Goal: Information Seeking & Learning: Find specific fact

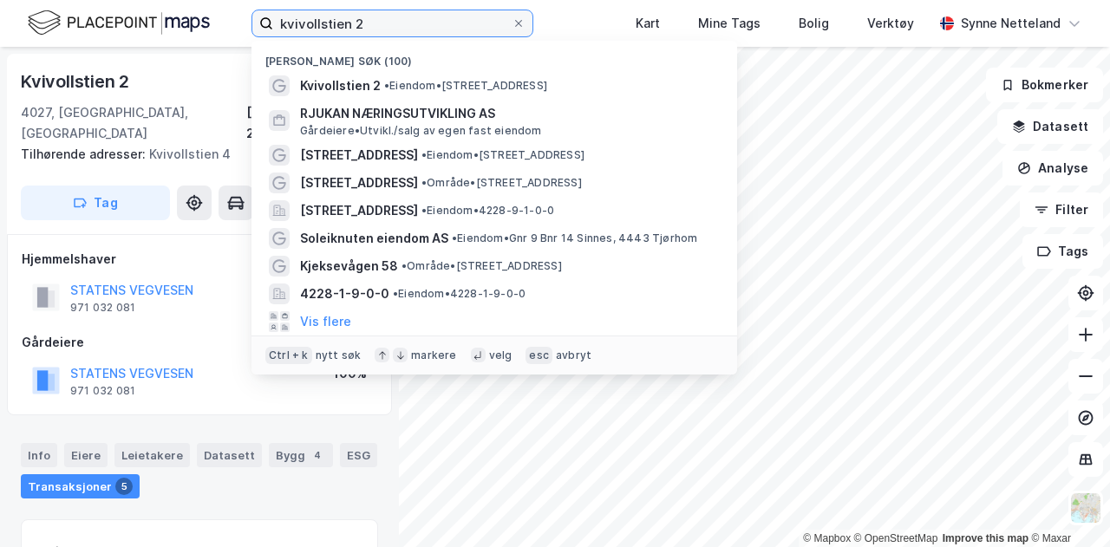
drag, startPoint x: 394, startPoint y: 24, endPoint x: 246, endPoint y: 8, distance: 148.3
click at [246, 8] on div "kvivollstien 2 Nylige søk (100) Kvivollstien 2 • Eiendom • [STREET_ADDRESS] NÆR…" at bounding box center [555, 23] width 1110 height 47
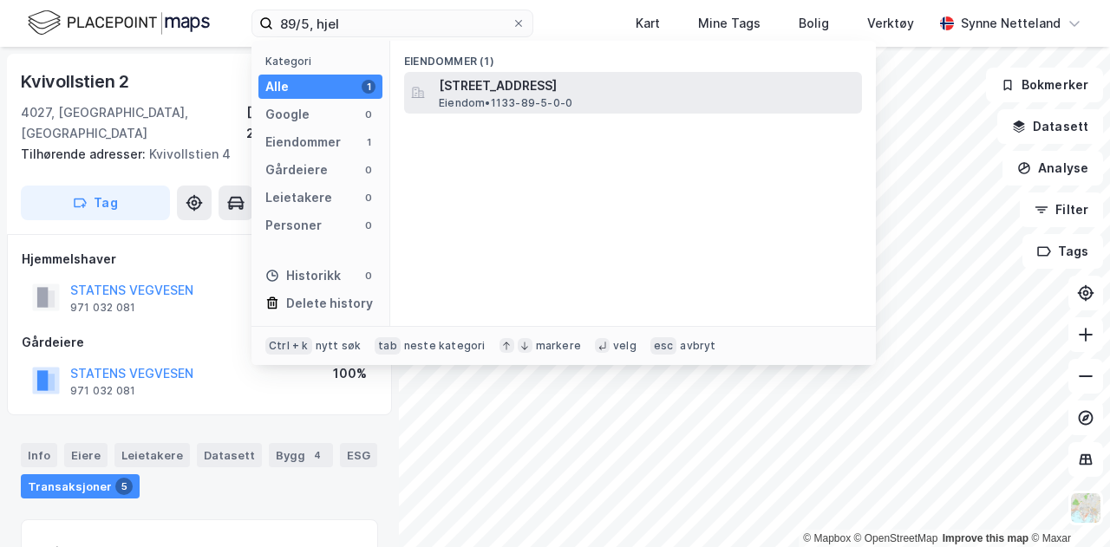
click at [512, 102] on span "Eiendom • 1133-89-5-0-0" at bounding box center [506, 103] width 134 height 14
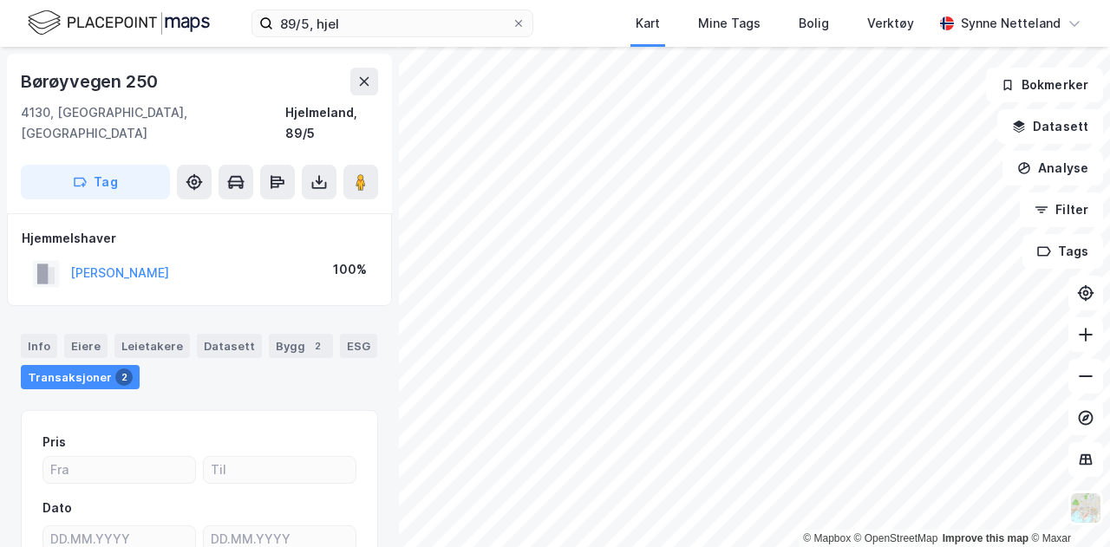
scroll to position [3, 0]
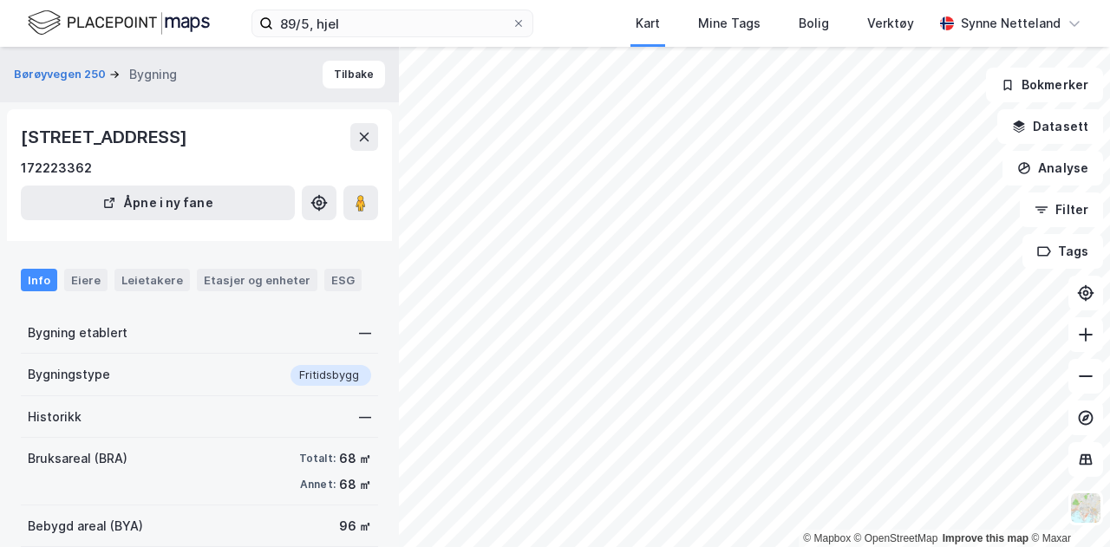
scroll to position [3, 0]
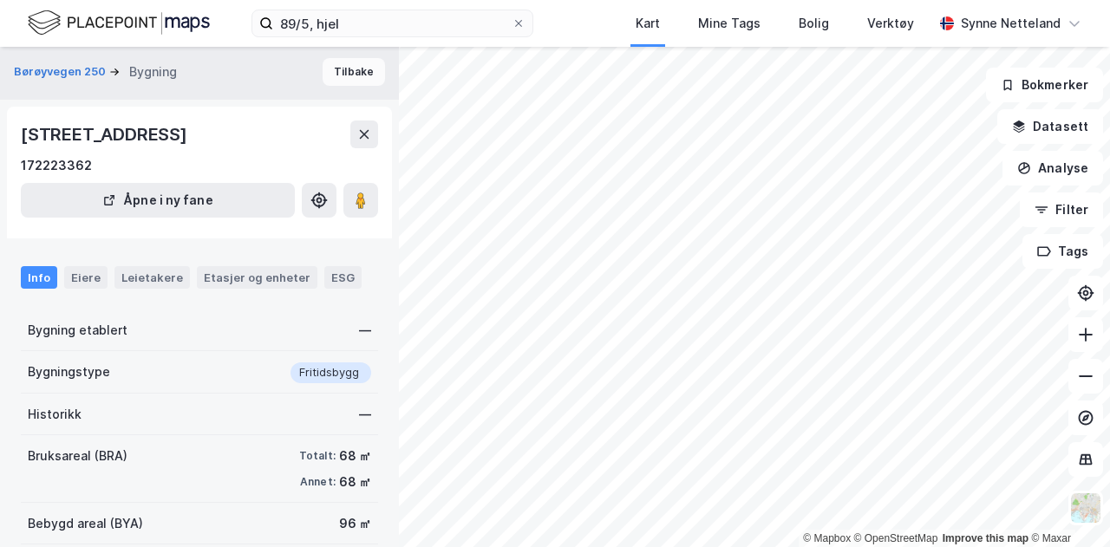
click at [340, 64] on button "Tilbake" at bounding box center [354, 72] width 62 height 28
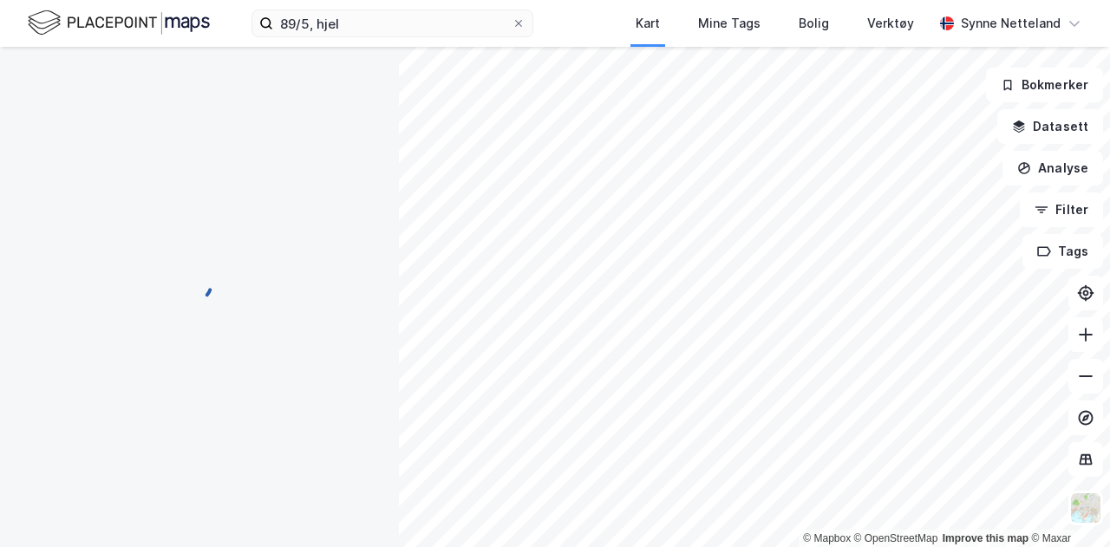
scroll to position [3, 0]
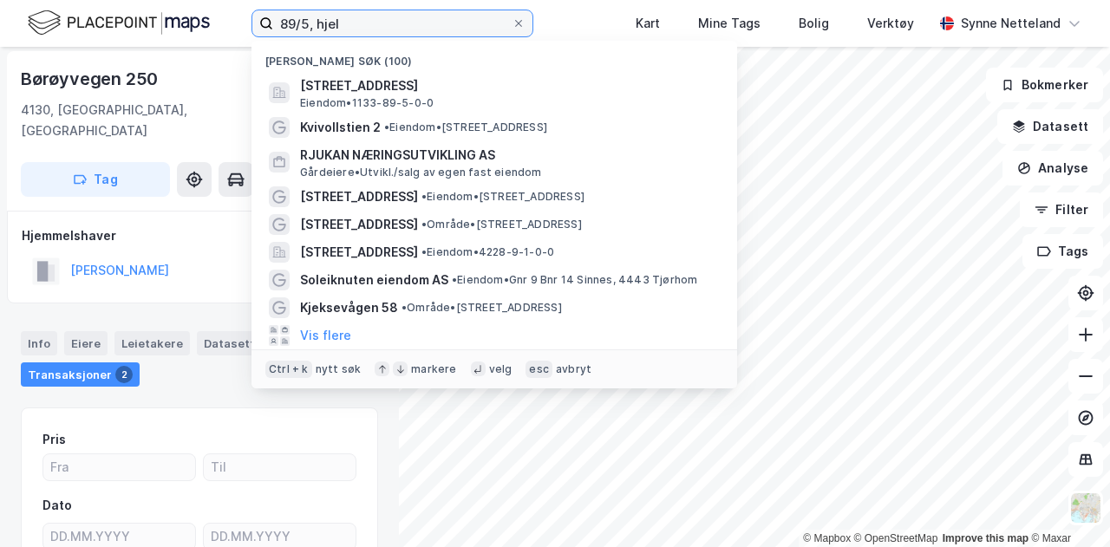
click at [303, 22] on input "89/5, hjel" at bounding box center [392, 23] width 238 height 26
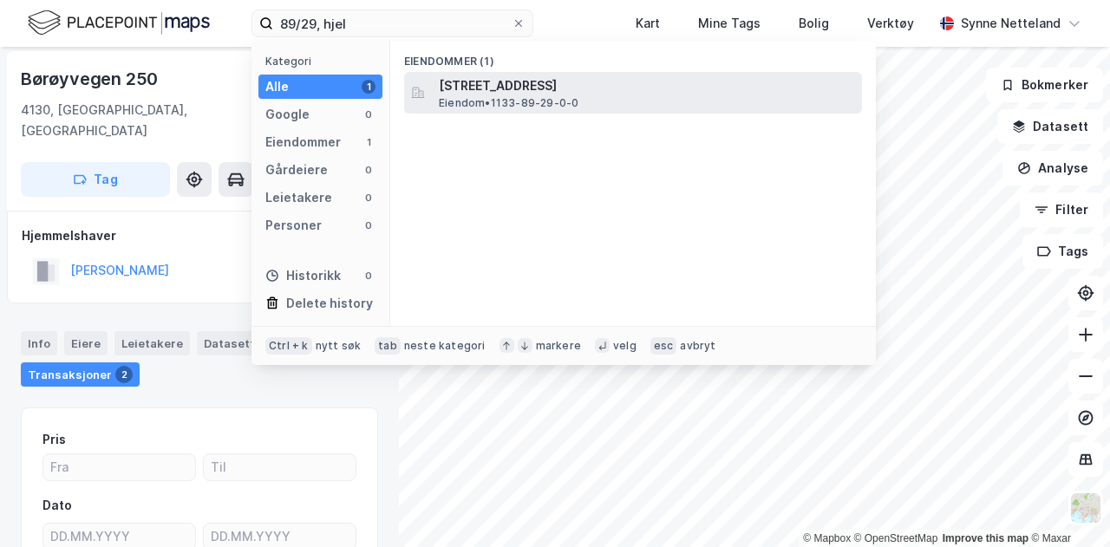
click at [520, 101] on span "Eiendom • 1133-89-29-0-0" at bounding box center [509, 103] width 140 height 14
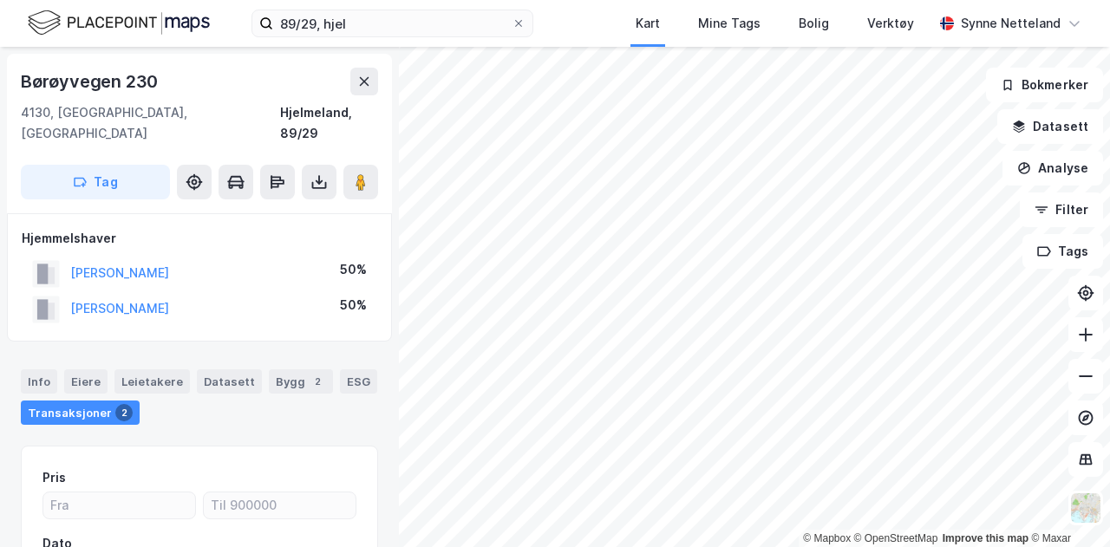
scroll to position [3, 0]
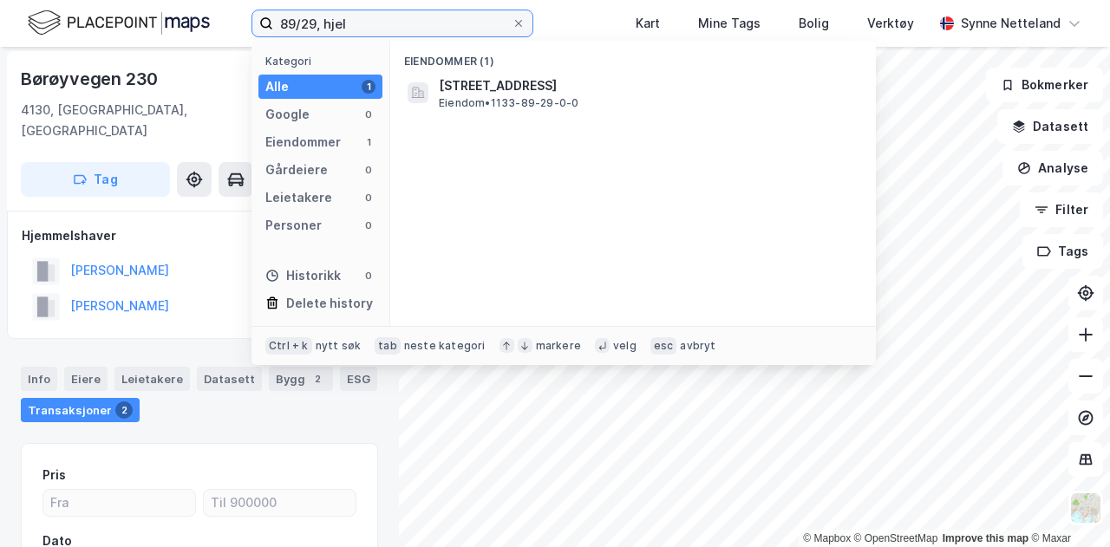
click at [310, 18] on input "89/29, hjel" at bounding box center [392, 23] width 238 height 26
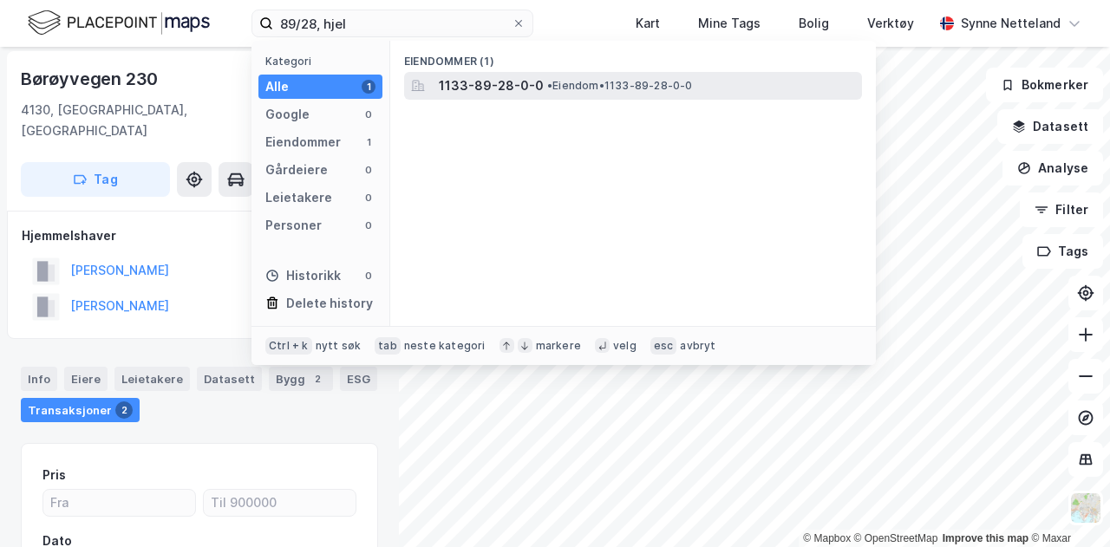
click at [511, 86] on span "1133-89-28-0-0" at bounding box center [491, 85] width 105 height 21
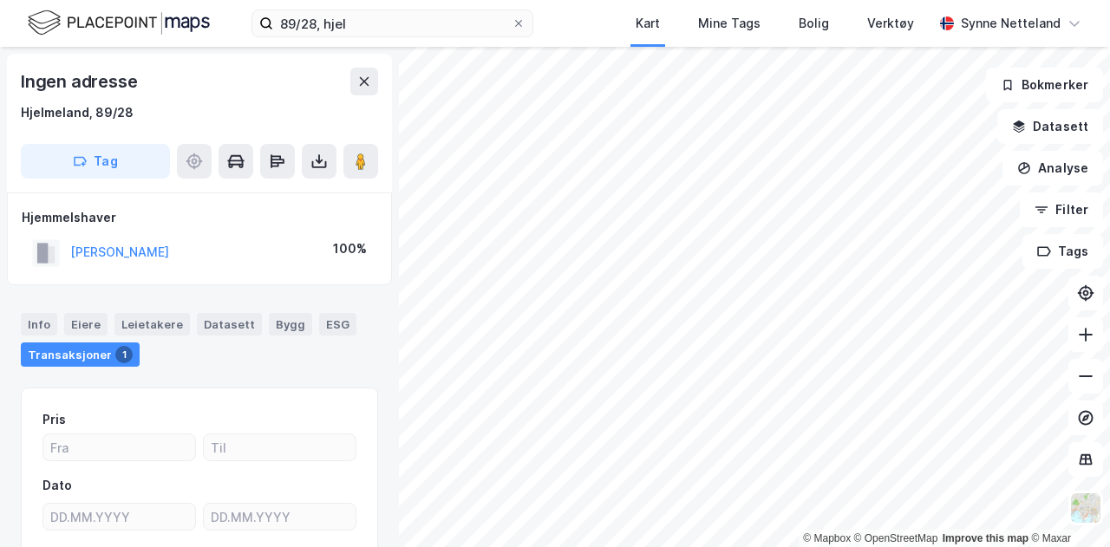
scroll to position [3, 0]
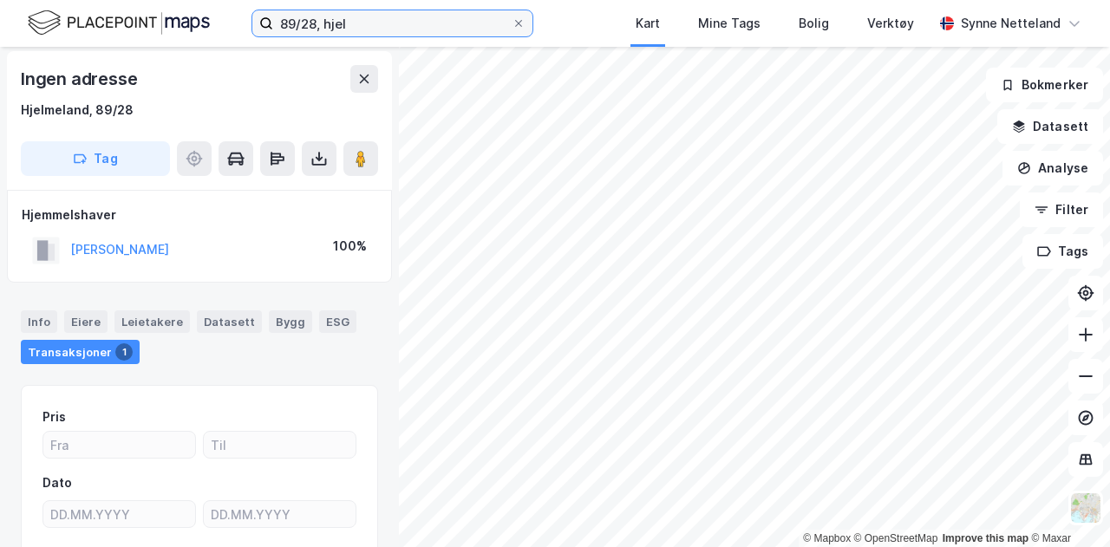
click at [397, 11] on input "89/28, hjel" at bounding box center [392, 23] width 238 height 26
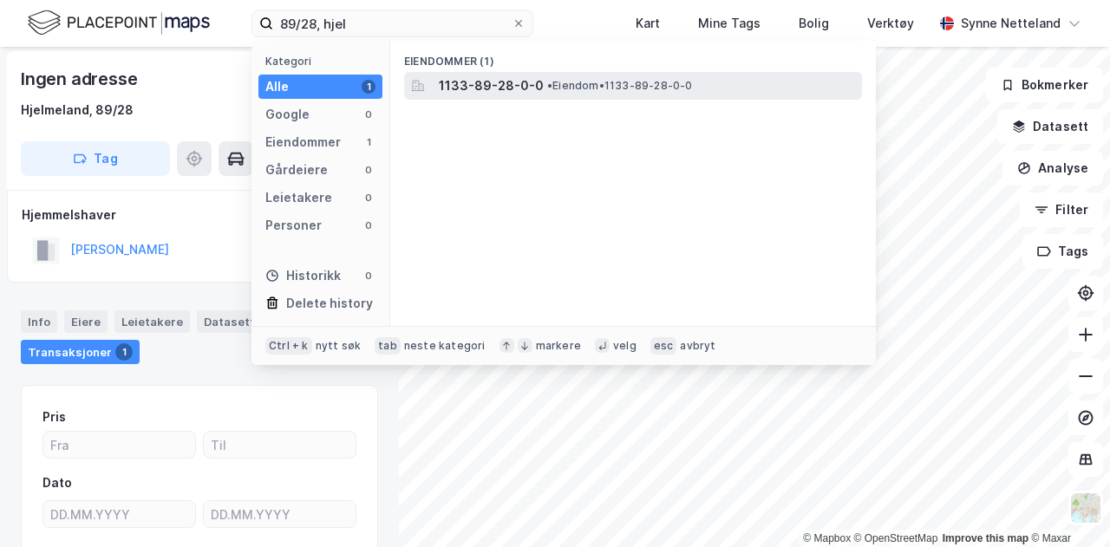
click at [473, 83] on span "1133-89-28-0-0" at bounding box center [491, 85] width 105 height 21
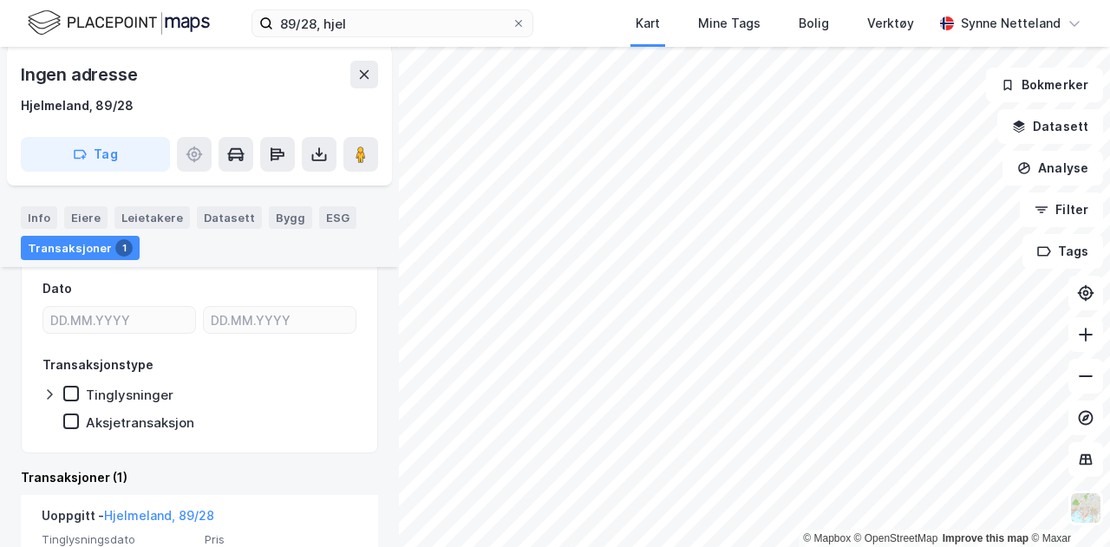
scroll to position [334, 0]
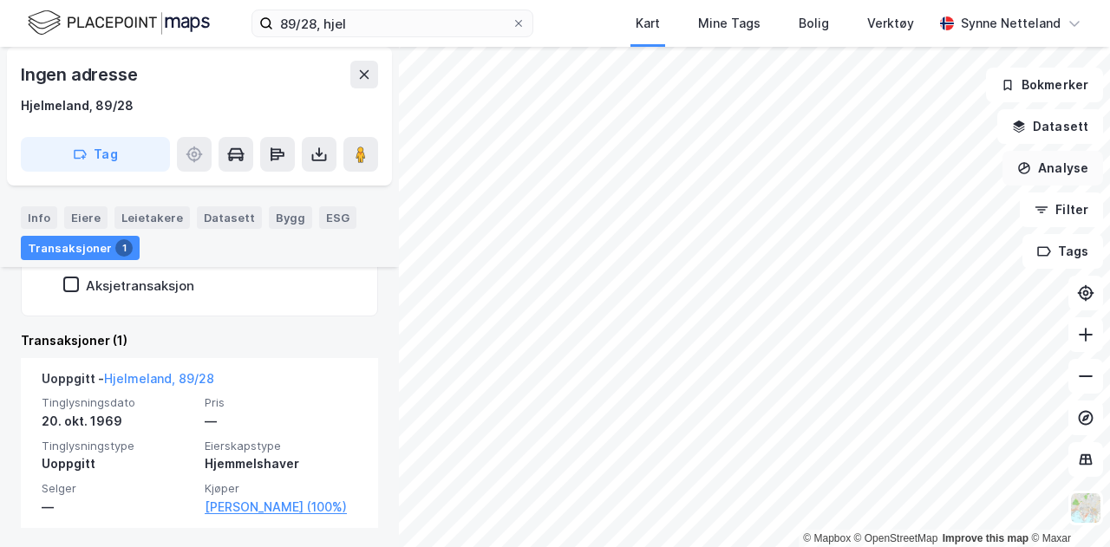
click at [1060, 173] on button "Analyse" at bounding box center [1052, 168] width 101 height 35
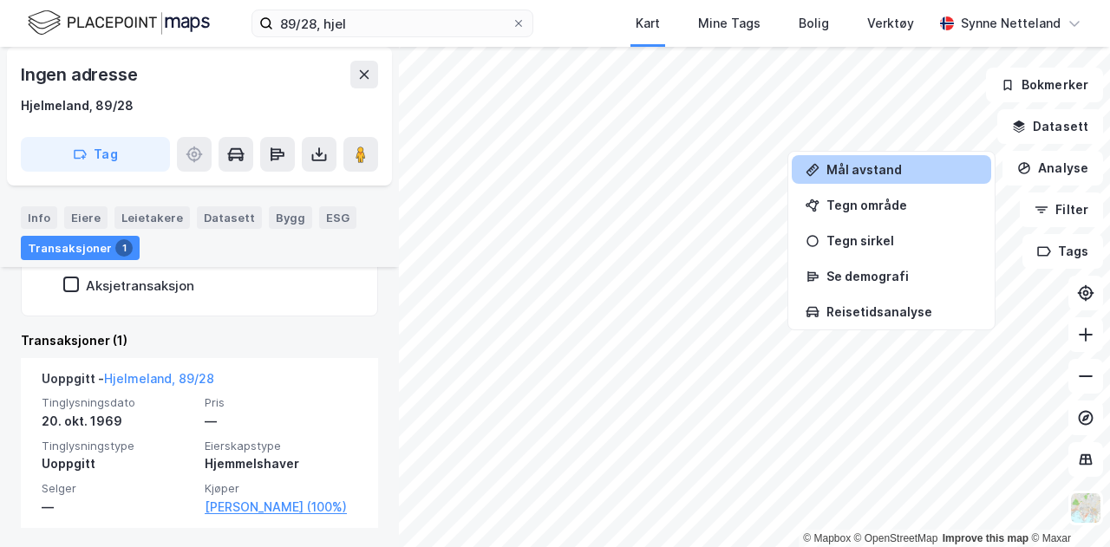
click at [891, 162] on div "Mål avstand" at bounding box center [901, 169] width 151 height 15
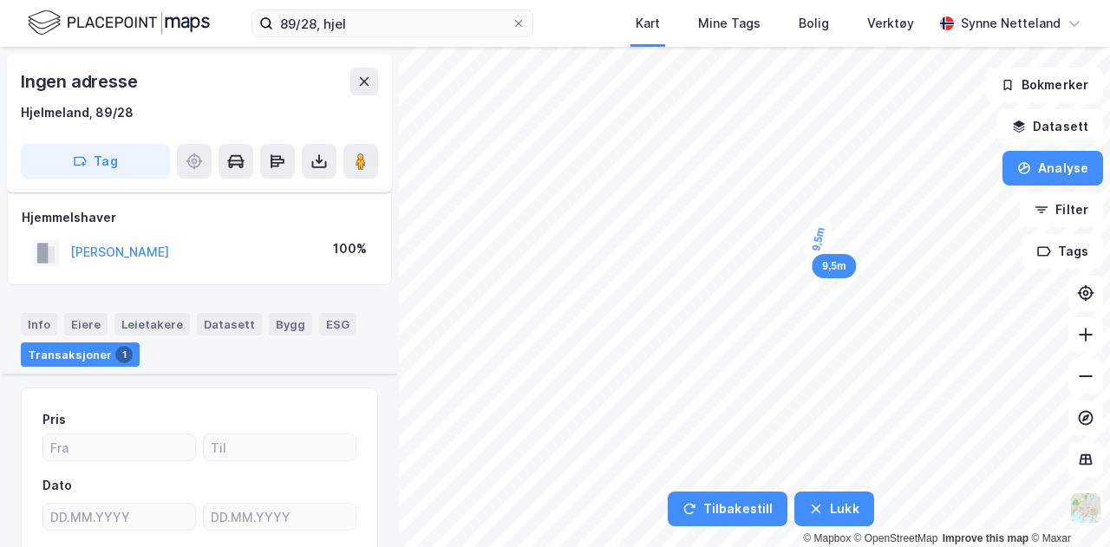
click at [817, 248] on div "9,5m" at bounding box center [819, 239] width 34 height 49
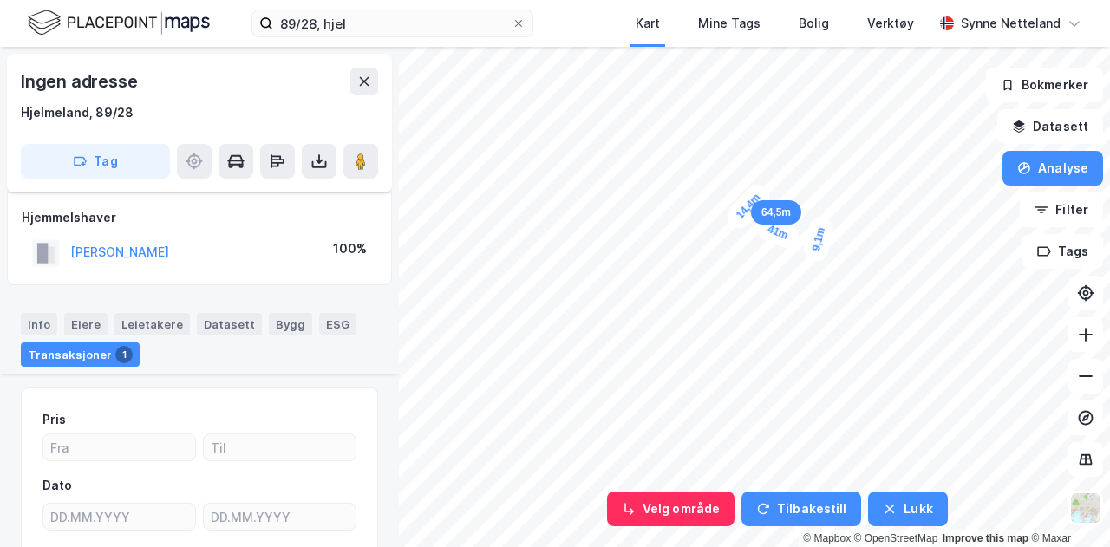
click at [760, 195] on div "14,4m" at bounding box center [748, 206] width 52 height 54
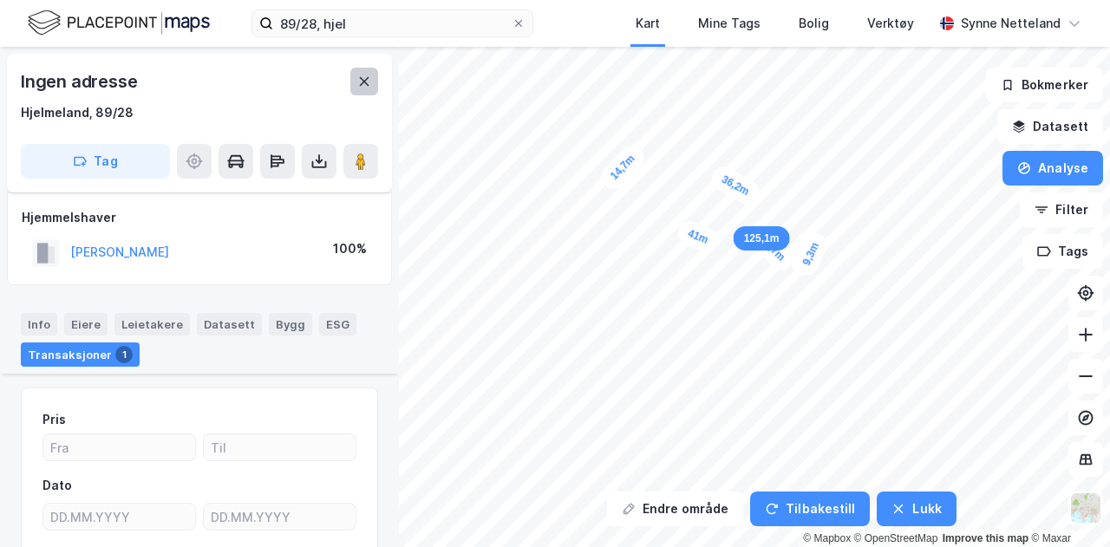
click at [357, 81] on icon at bounding box center [364, 82] width 14 height 14
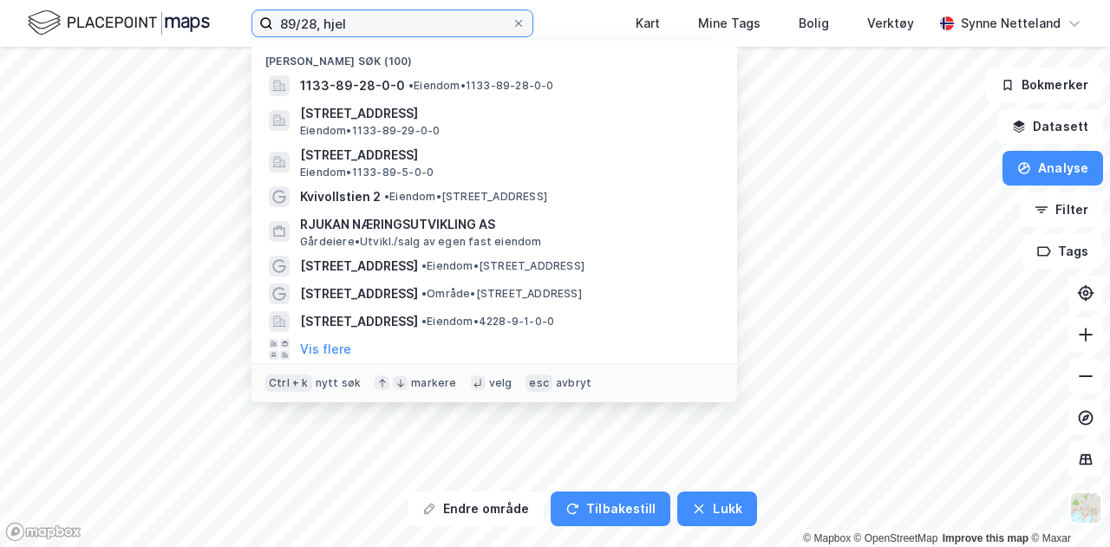
click at [311, 22] on input "89/28, hjel" at bounding box center [392, 23] width 238 height 26
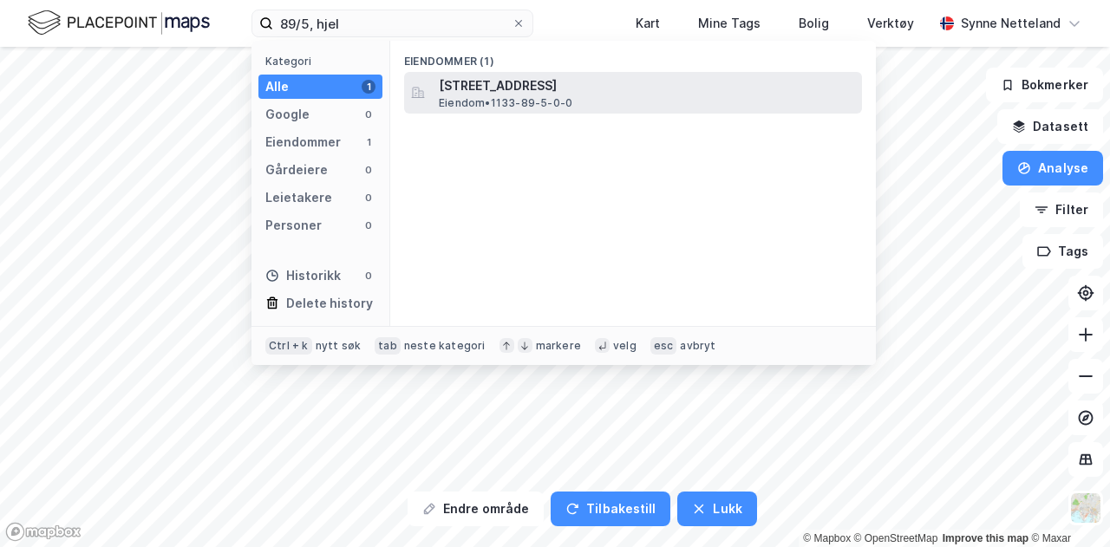
click at [506, 103] on span "Eiendom • 1133-89-5-0-0" at bounding box center [506, 103] width 134 height 14
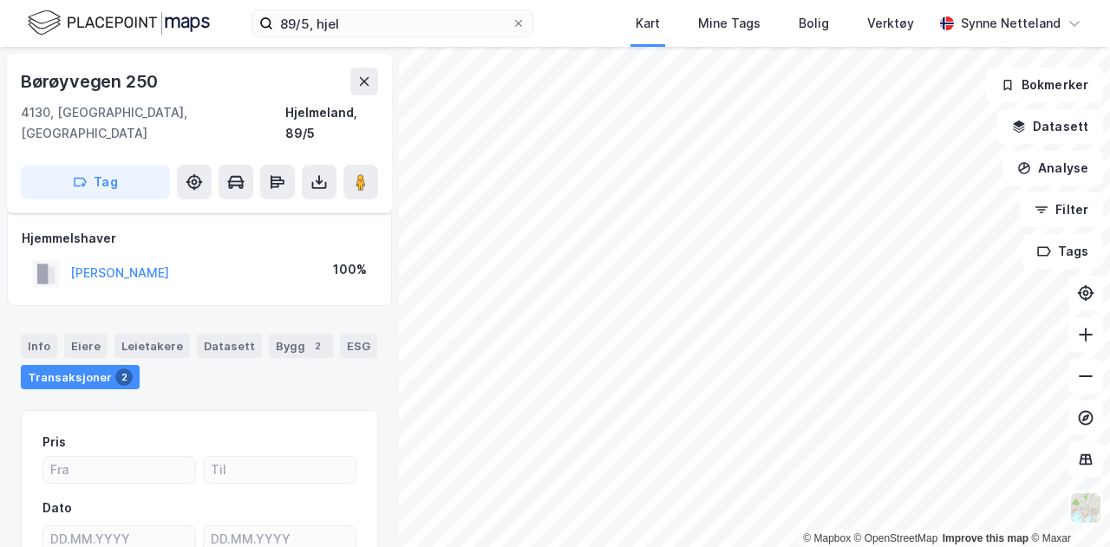
scroll to position [166, 0]
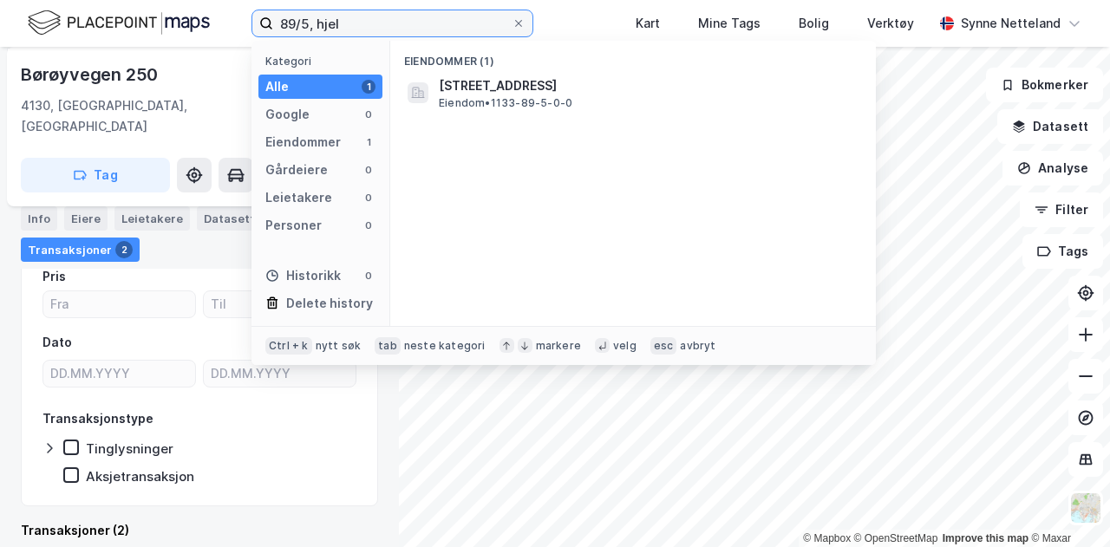
click at [302, 13] on input "89/5, hjel" at bounding box center [392, 23] width 238 height 26
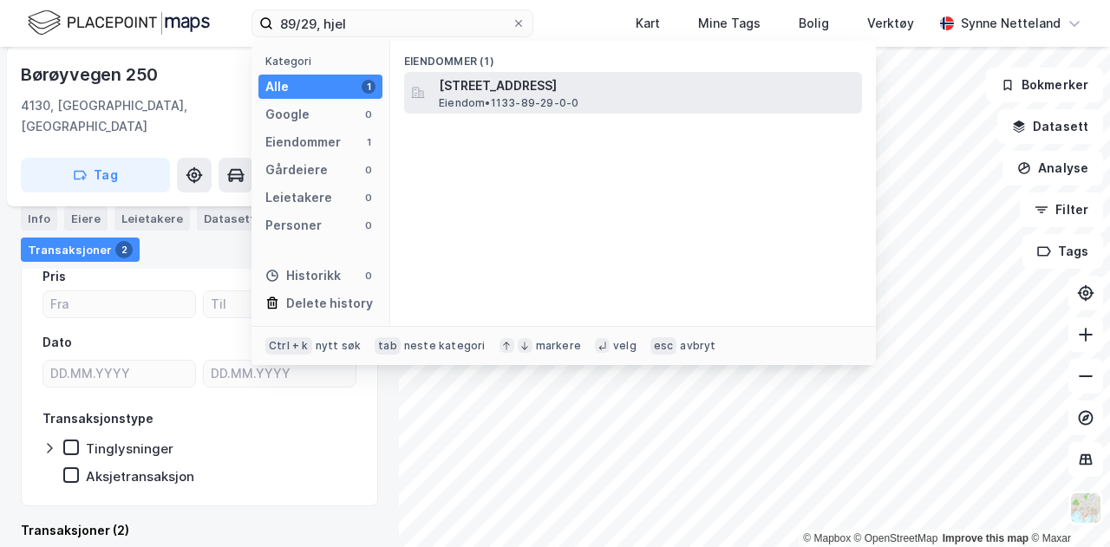
click at [495, 82] on span "[STREET_ADDRESS]" at bounding box center [647, 85] width 416 height 21
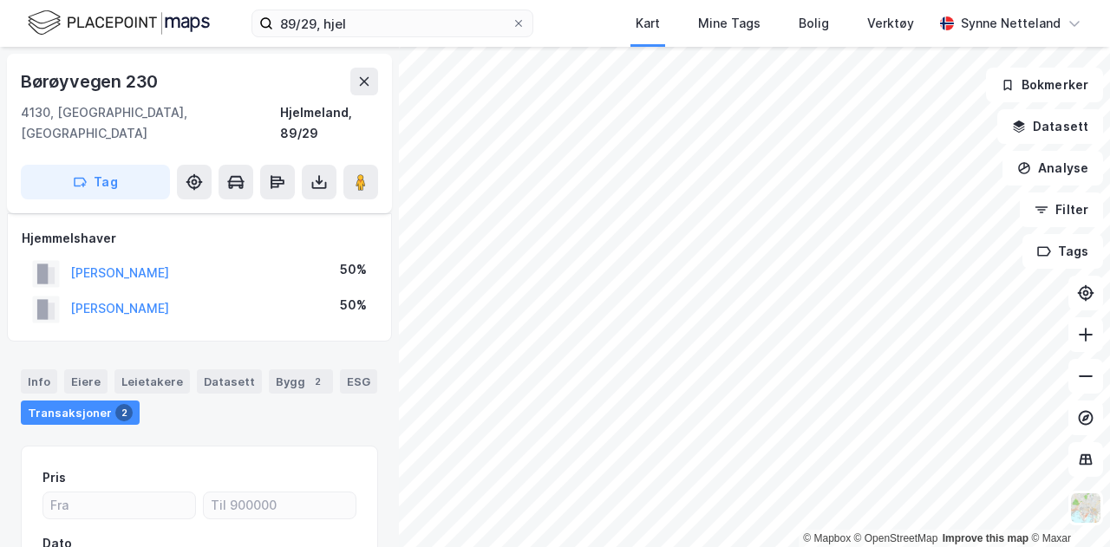
scroll to position [166, 0]
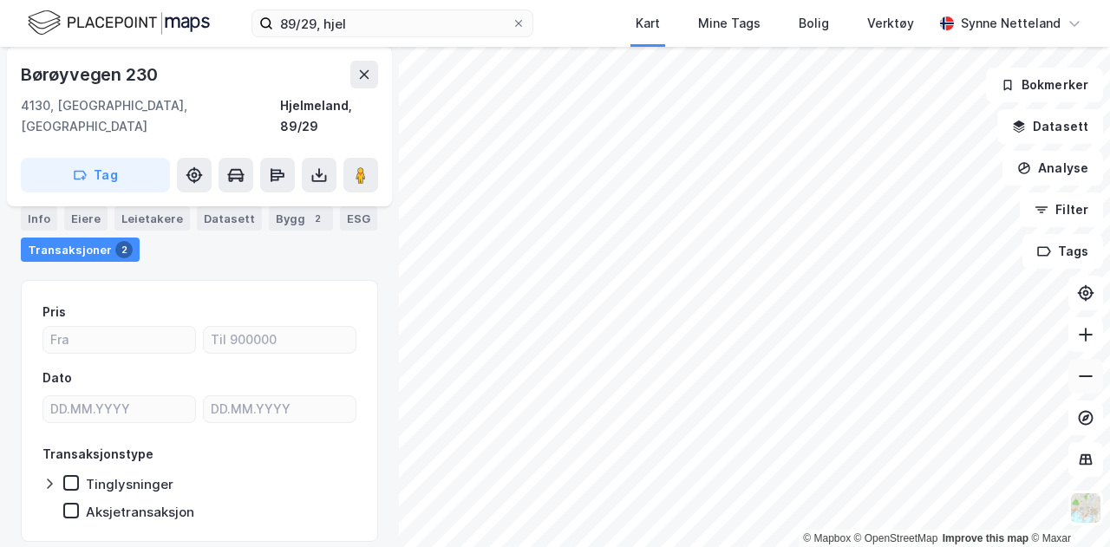
click at [1079, 386] on button at bounding box center [1085, 376] width 35 height 35
click at [1084, 342] on icon at bounding box center [1085, 334] width 17 height 17
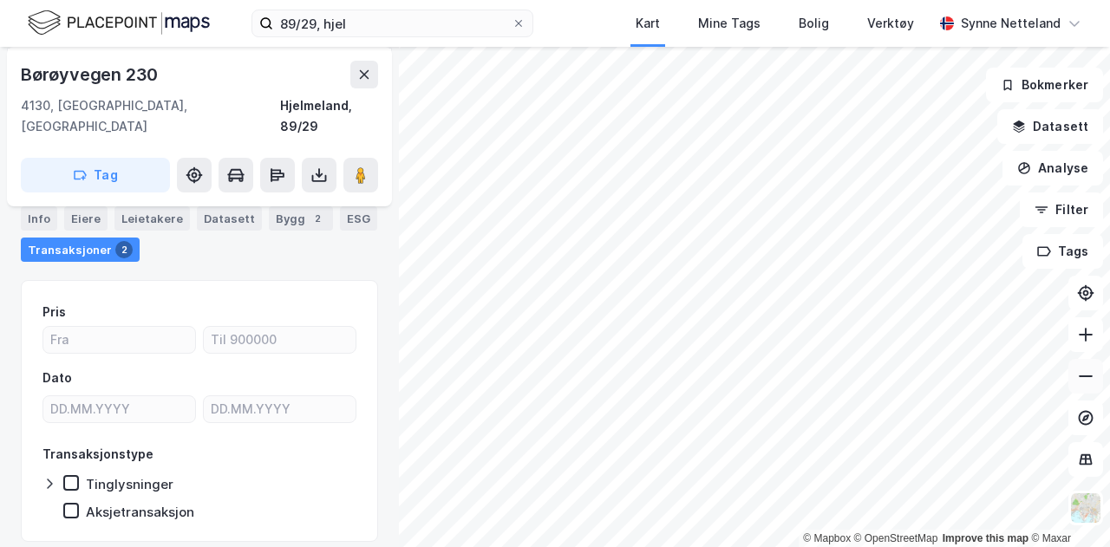
click at [1076, 379] on button at bounding box center [1085, 376] width 35 height 35
click at [1077, 379] on icon at bounding box center [1085, 376] width 17 height 17
click at [1091, 336] on icon at bounding box center [1085, 334] width 17 height 17
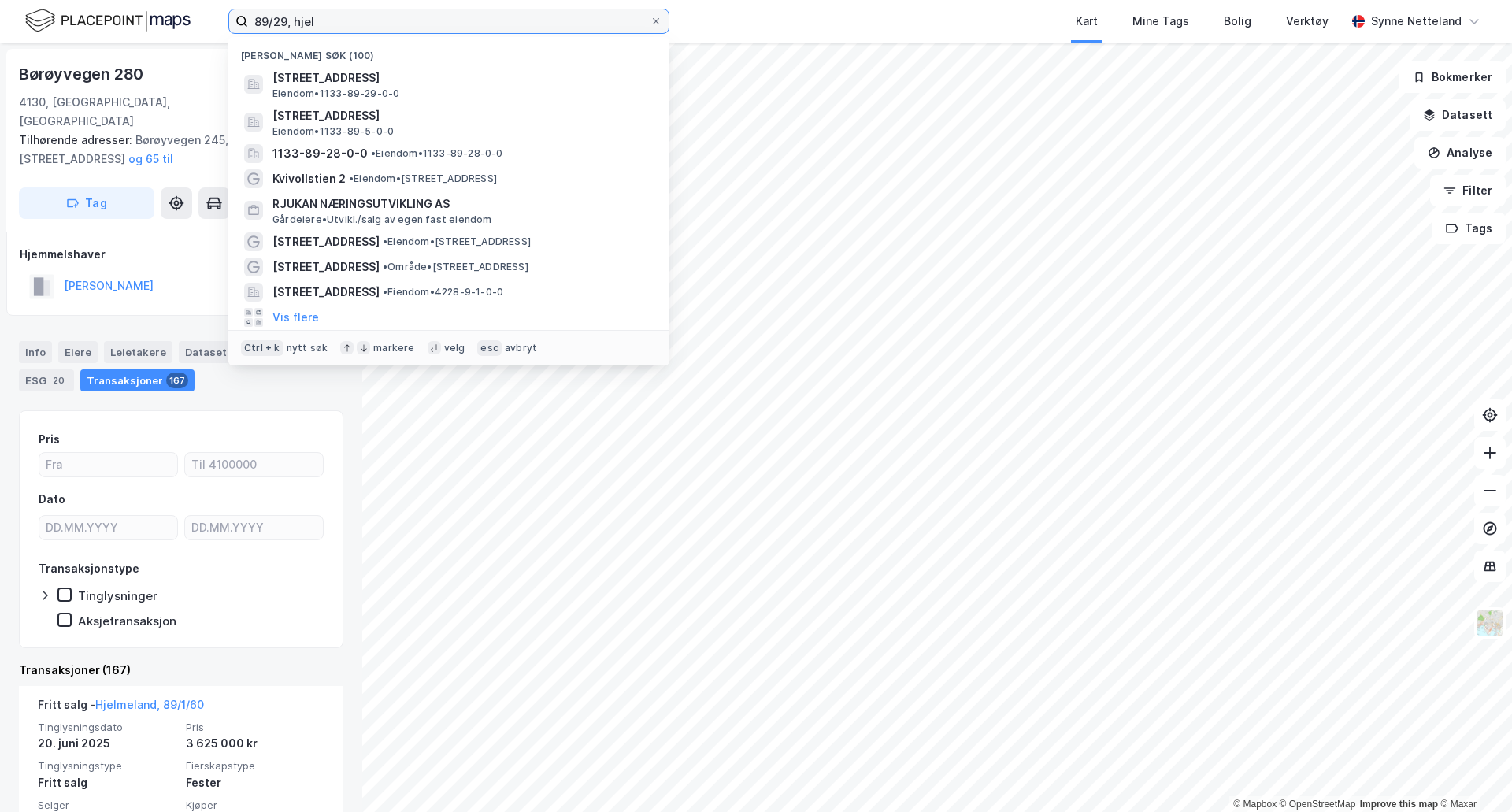
drag, startPoint x: 371, startPoint y: 25, endPoint x: 133, endPoint y: -18, distance: 241.9
click at [133, 0] on html "89/29, [PERSON_NAME] søk (100) [STREET_ADDRESS] Eiendom • 1133-89-29-0-0 [STREE…" at bounding box center [756, 406] width 1512 height 812
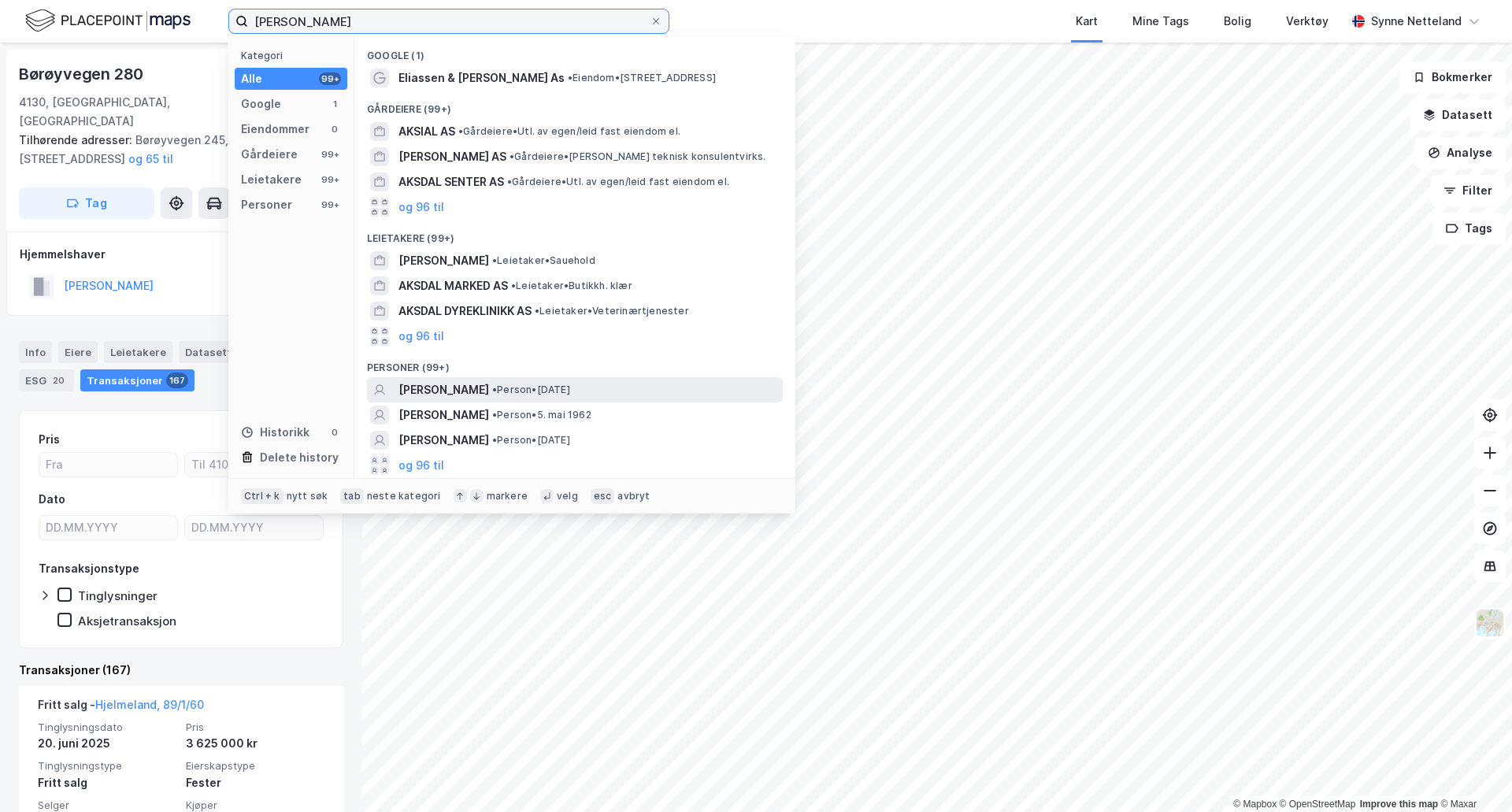
type input "[PERSON_NAME]"
click at [489, 389] on span "[PERSON_NAME]" at bounding box center [444, 390] width 91 height 19
